Goal: Transaction & Acquisition: Purchase product/service

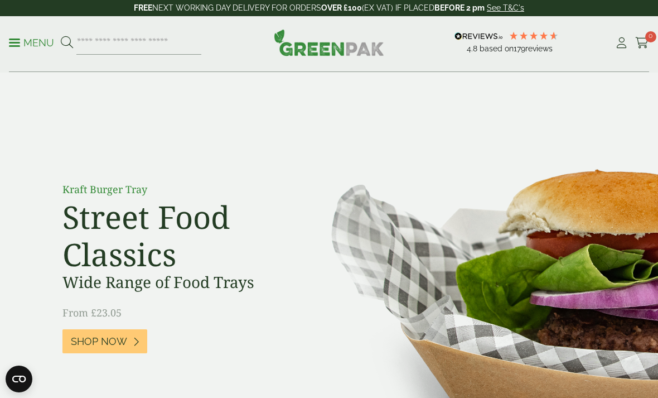
click at [650, 41] on span "0" at bounding box center [650, 36] width 11 height 11
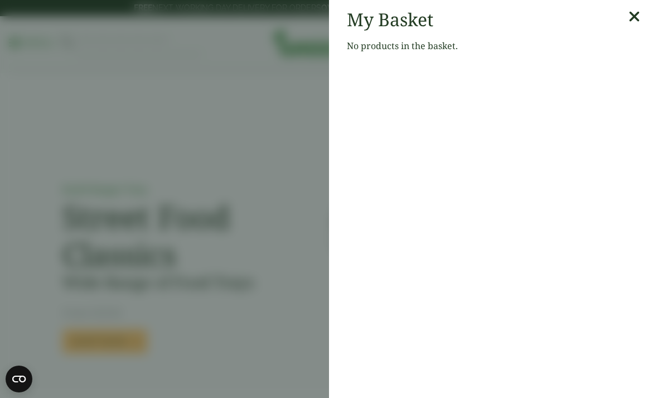
click at [276, 181] on aside "My Basket No products in the basket." at bounding box center [329, 199] width 658 height 398
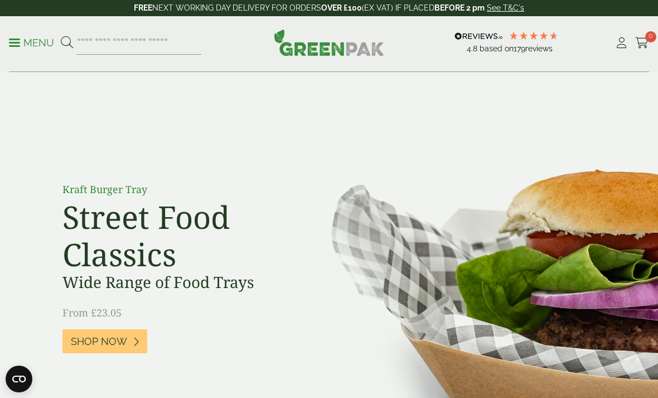
click at [615, 41] on icon at bounding box center [622, 42] width 14 height 11
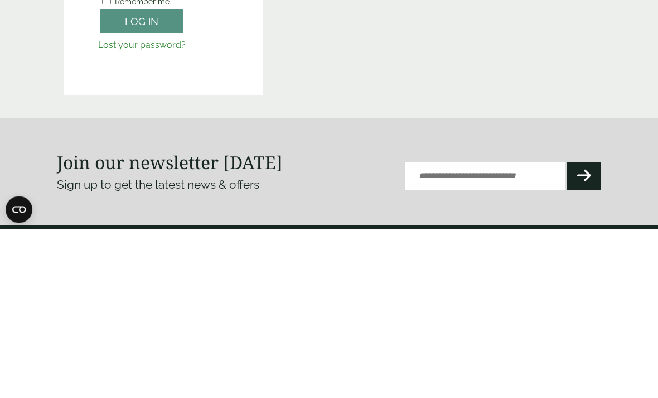
type input "**********"
click at [142, 190] on button "Log in" at bounding box center [142, 191] width 84 height 24
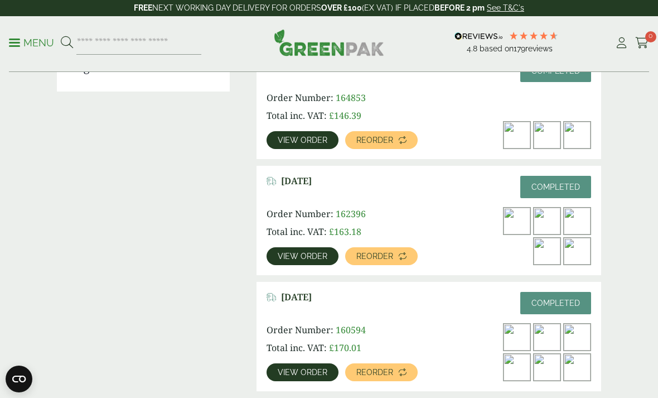
scroll to position [309, 0]
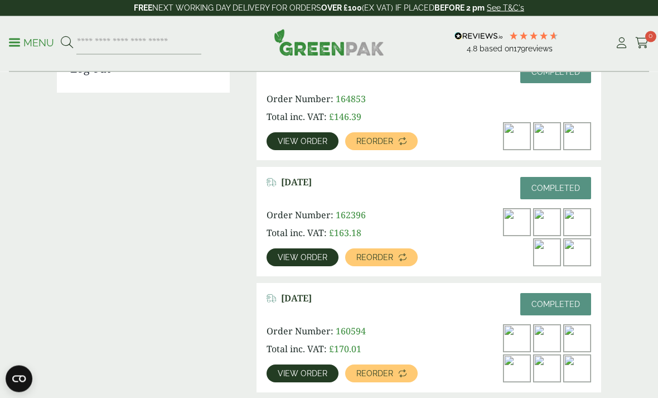
click at [301, 133] on link "View order" at bounding box center [303, 142] width 72 height 18
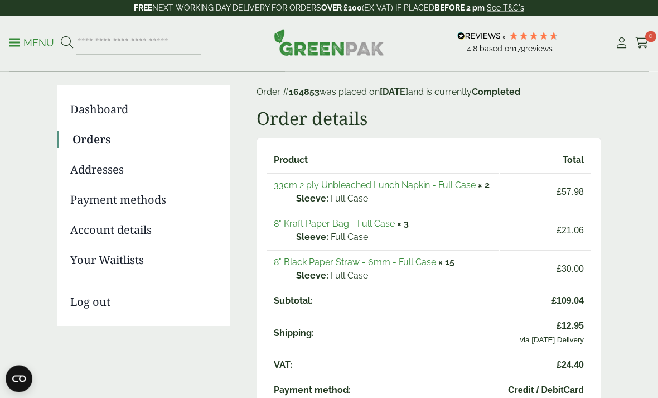
scroll to position [76, 0]
click at [458, 185] on link "33cm 2 ply Unbleached Lunch Napkin - Full Case" at bounding box center [375, 185] width 202 height 11
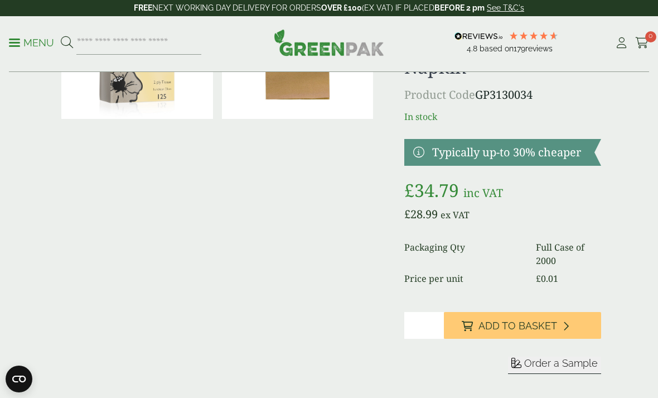
scroll to position [38, 0]
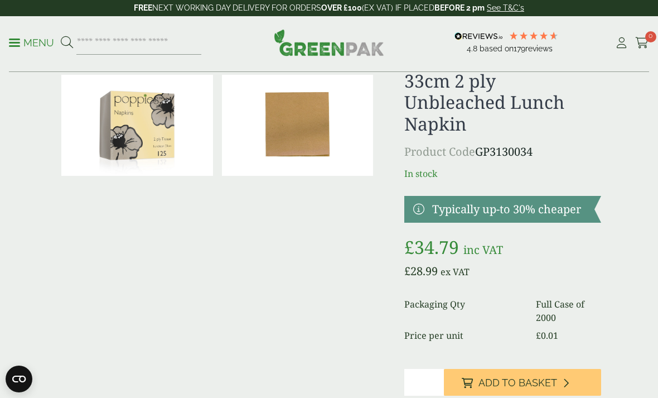
click at [419, 386] on input "*" at bounding box center [424, 382] width 40 height 27
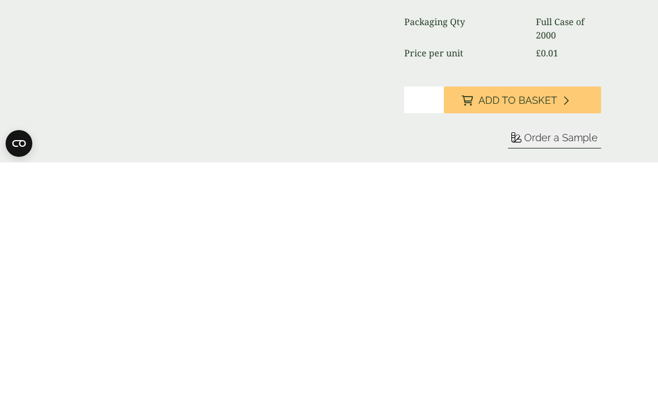
type input "*"
click at [549, 322] on button "Add to Basket" at bounding box center [522, 335] width 157 height 27
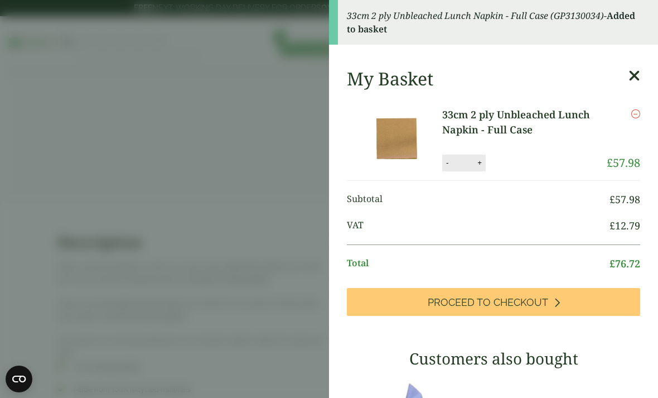
click at [235, 281] on aside "33cm 2 ply Unbleached Lunch Napkin - Full Case (GP3130034) - Added to basket My…" at bounding box center [329, 199] width 658 height 398
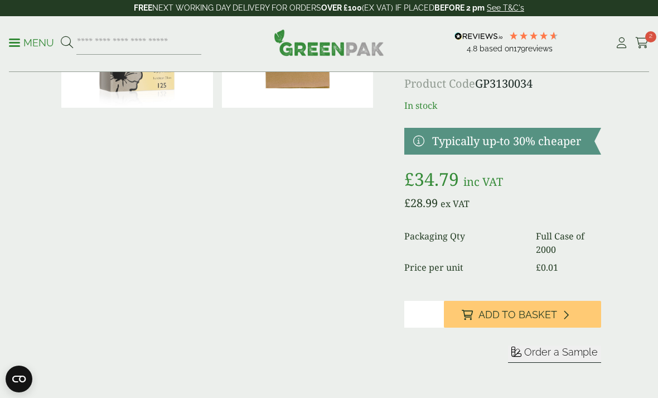
scroll to position [0, 0]
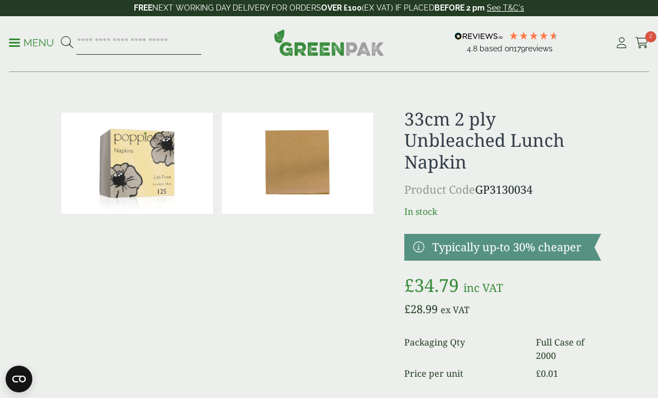
click at [138, 40] on input "search" at bounding box center [138, 42] width 125 height 23
click at [17, 44] on p "Menu" at bounding box center [31, 42] width 45 height 13
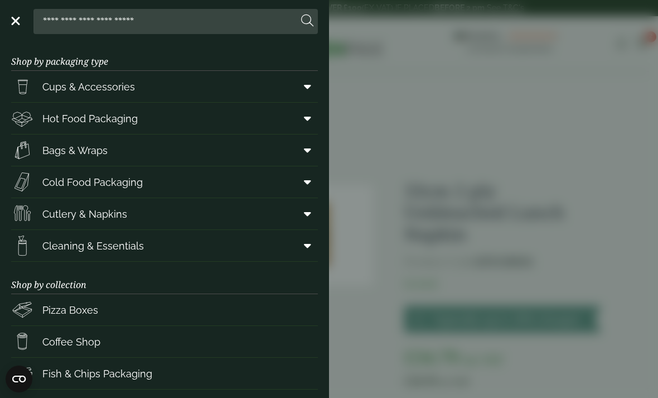
click at [552, 67] on aside "Close Shop by packaging type Cups & Accessories Hot Drink Paper Cups Smoothie C…" at bounding box center [329, 199] width 658 height 398
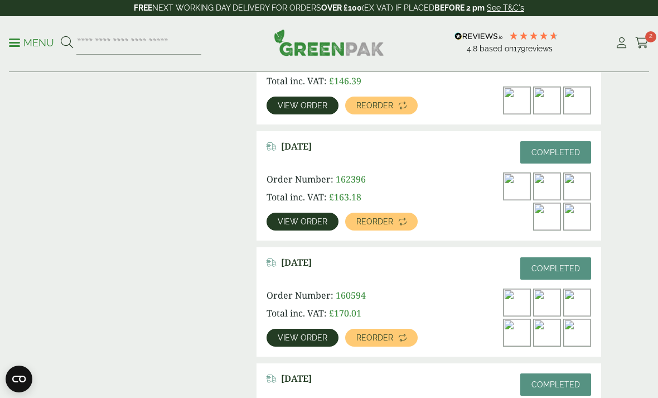
scroll to position [345, 0]
click at [315, 330] on link "View order" at bounding box center [303, 338] width 72 height 18
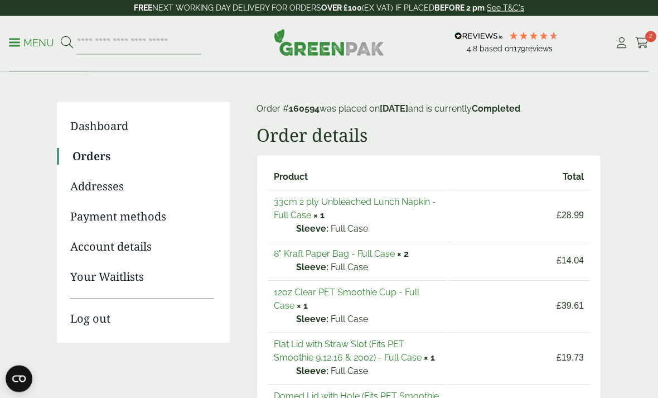
scroll to position [157, 0]
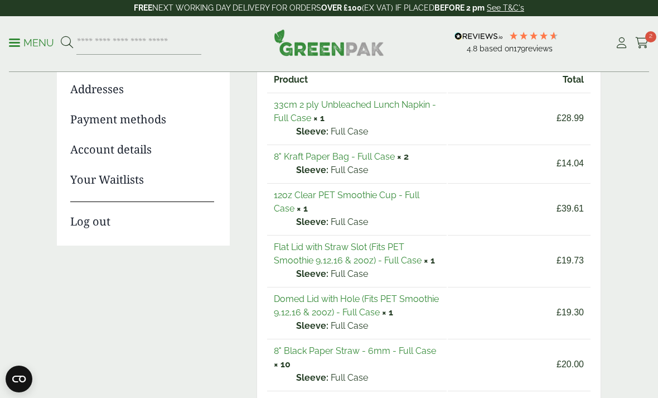
click at [389, 194] on link "12oz Clear PET Smoothie Cup - Full Case" at bounding box center [347, 202] width 146 height 24
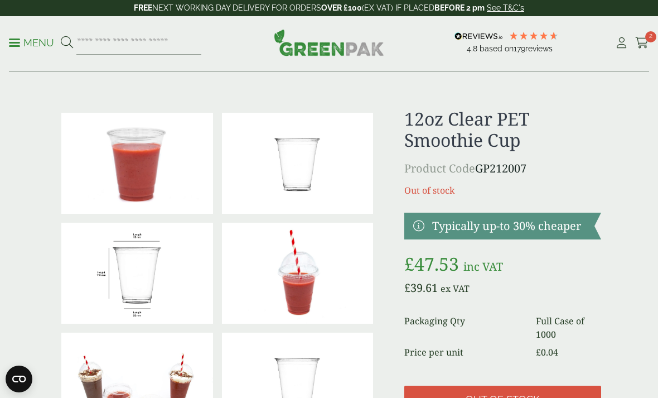
click at [645, 46] on icon at bounding box center [642, 42] width 14 height 11
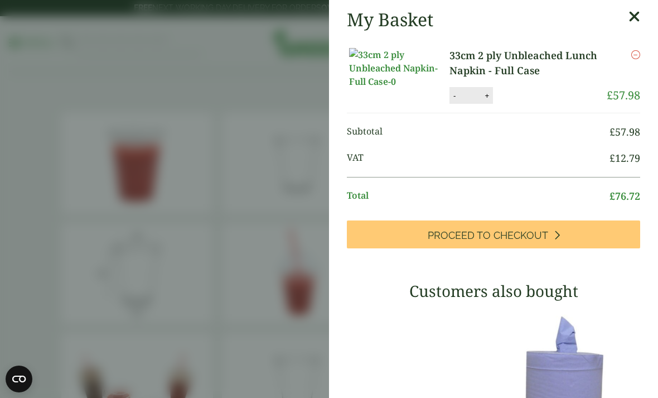
click at [234, 246] on aside "My Basket 33cm 2 ply Unbleached Lunch Napkin - Full Case 33cm 2 ply Unbleached …" at bounding box center [329, 199] width 658 height 398
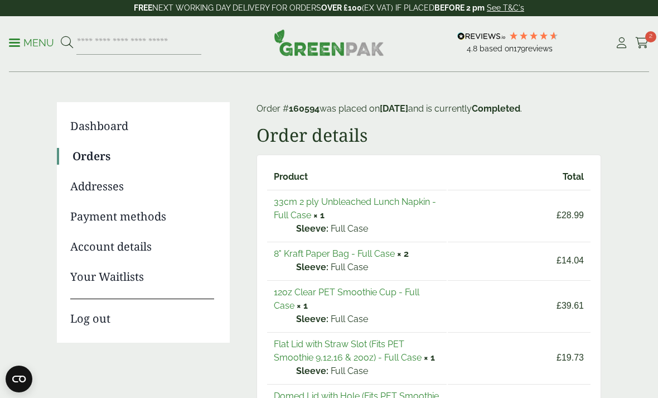
scroll to position [60, 0]
click at [647, 42] on icon at bounding box center [642, 42] width 14 height 11
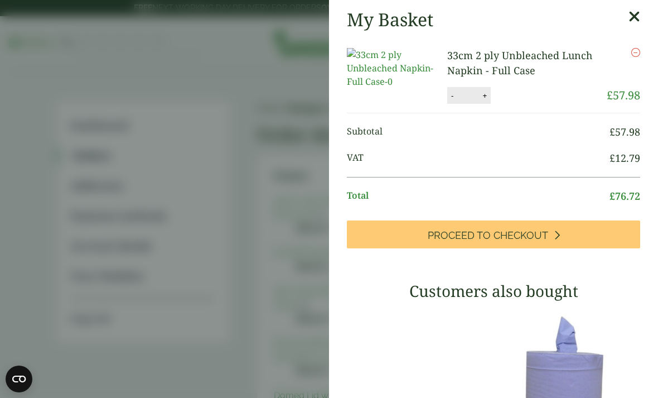
click at [480, 98] on button "+" at bounding box center [484, 95] width 11 height 9
type input "*"
click at [514, 98] on button "Update" at bounding box center [521, 96] width 56 height 17
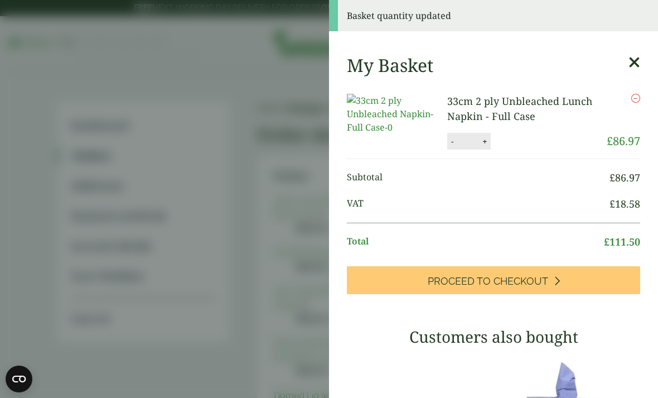
click at [567, 284] on link "Proceed to Checkout" at bounding box center [493, 280] width 293 height 28
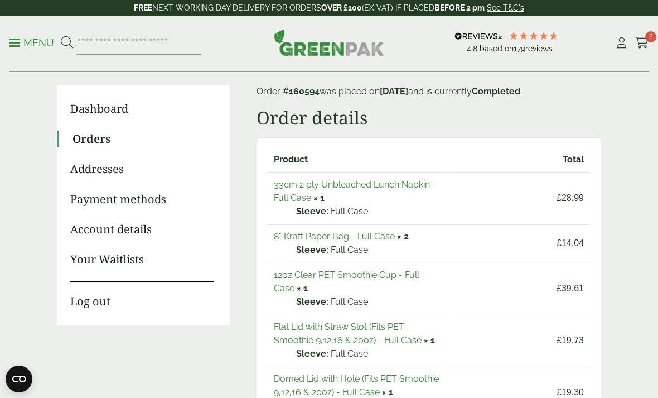
scroll to position [79, 0]
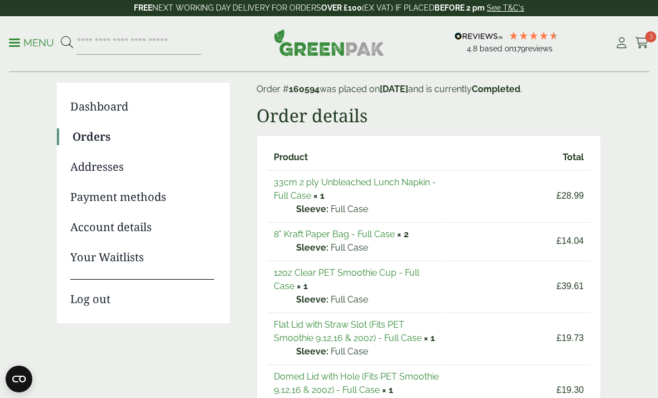
click at [378, 237] on link "8" Kraft Paper Bag - Full Case" at bounding box center [334, 234] width 121 height 11
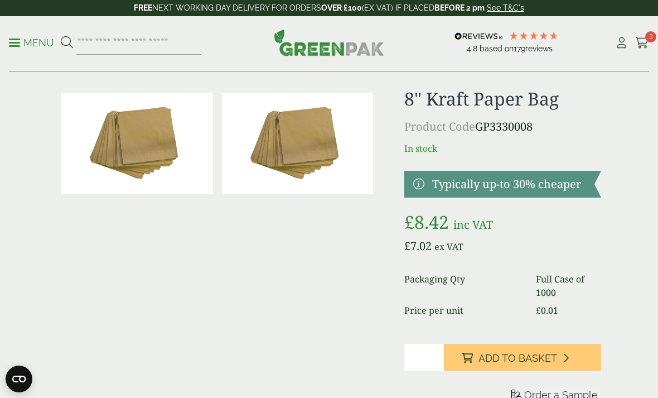
scroll to position [21, 0]
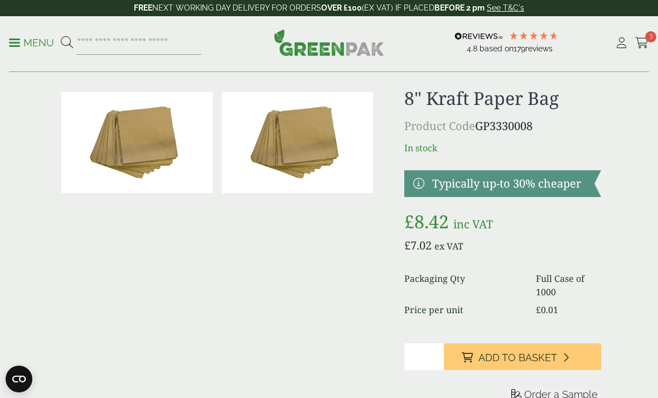
click at [427, 348] on input "*" at bounding box center [424, 356] width 40 height 27
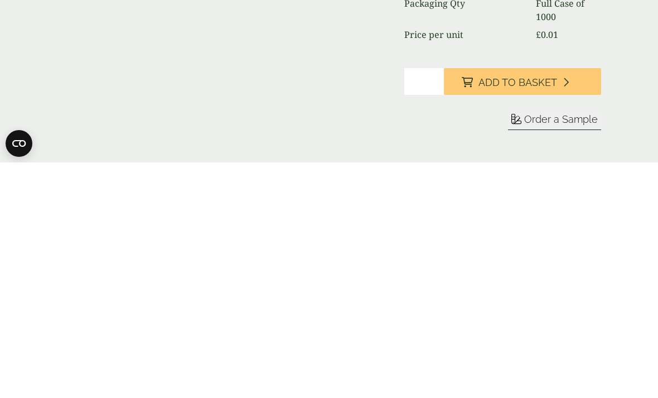
type input "*"
click at [547, 312] on span "Add to Basket" at bounding box center [518, 318] width 79 height 12
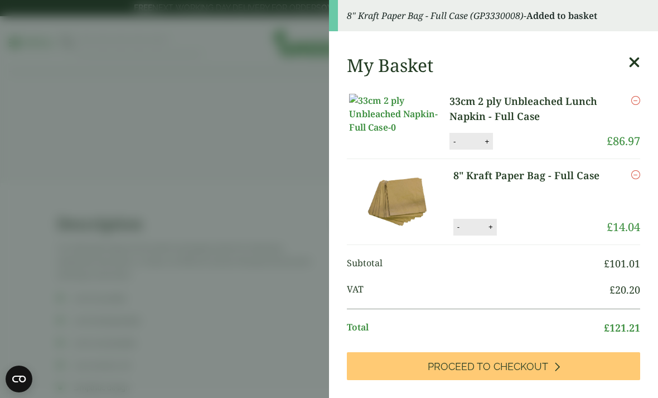
click at [534, 365] on link "Proceed to Checkout" at bounding box center [493, 366] width 293 height 28
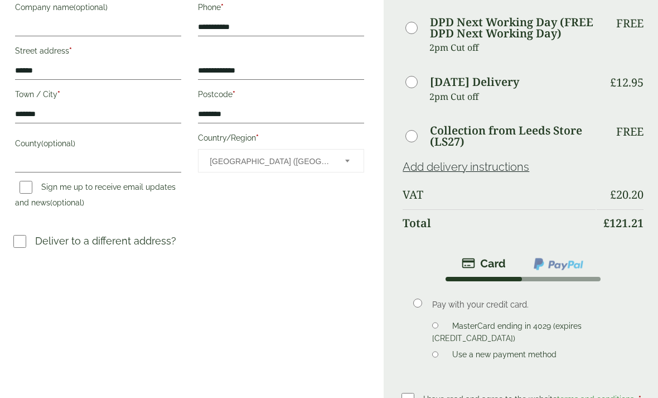
scroll to position [371, 0]
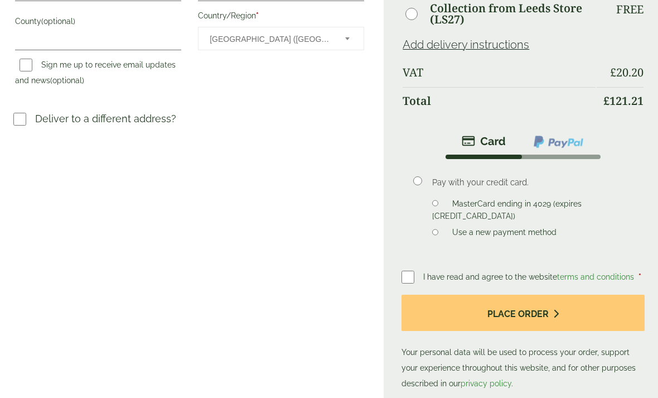
click at [534, 295] on button "Place order" at bounding box center [523, 313] width 243 height 36
